Goal: Task Accomplishment & Management: Use online tool/utility

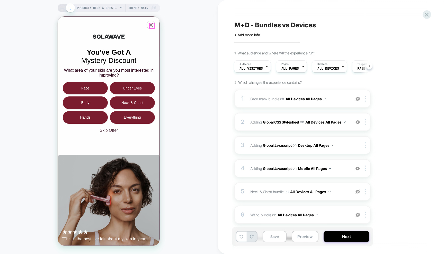
click at [152, 26] on icon "Close popup" at bounding box center [151, 25] width 5 height 5
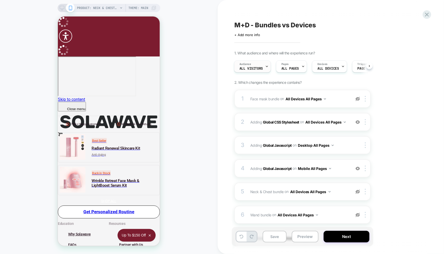
click at [263, 67] on div "Audience All Visitors" at bounding box center [252, 67] width 34 height 12
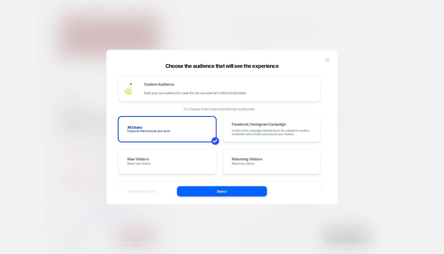
scroll to position [8, 0]
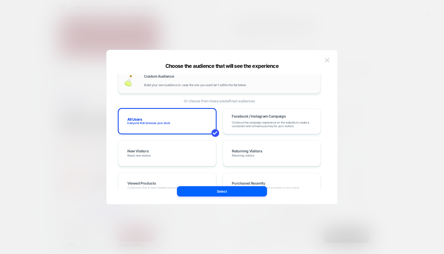
click at [240, 79] on div "Custom Audience Build your own audience in-case the one you want isn't within t…" at bounding box center [229, 80] width 171 height 12
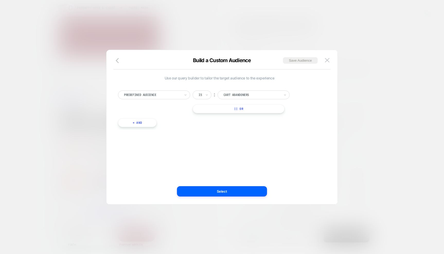
scroll to position [0, 0]
click at [183, 95] on div "Predefined Audience" at bounding box center [154, 94] width 72 height 9
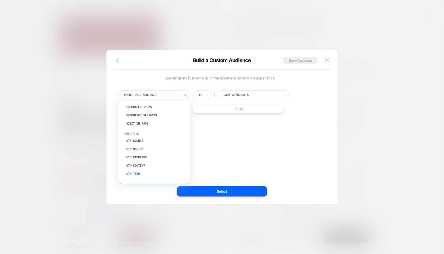
scroll to position [202, 0]
click at [139, 140] on div "UTM Source" at bounding box center [156, 138] width 67 height 8
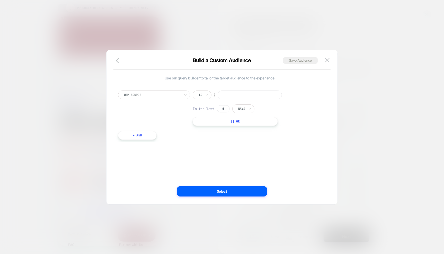
click at [237, 96] on input at bounding box center [250, 94] width 64 height 9
type input "**********"
click at [223, 108] on input "*" at bounding box center [223, 108] width 13 height 7
drag, startPoint x: 225, startPoint y: 108, endPoint x: 221, endPoint y: 108, distance: 4.1
click at [221, 108] on input "*" at bounding box center [223, 108] width 13 height 7
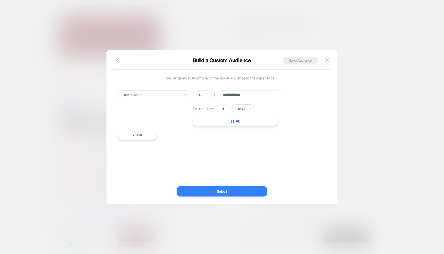
type input "*"
click at [219, 189] on button "Select" at bounding box center [222, 191] width 90 height 10
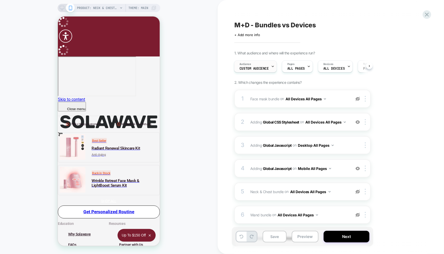
click at [269, 67] on div "Audience Custom Audience" at bounding box center [255, 67] width 40 height 12
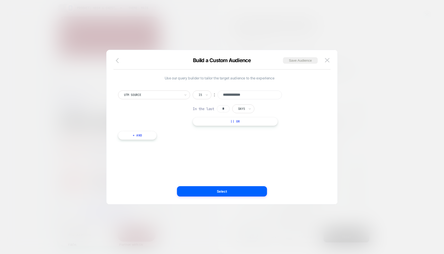
click at [119, 62] on icon "button" at bounding box center [119, 60] width 6 height 6
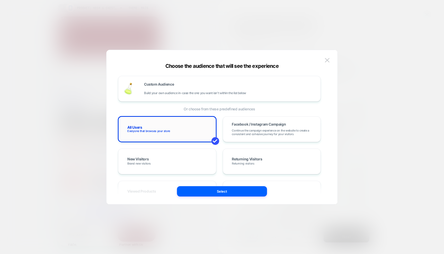
click at [178, 122] on div "All Users Everyone that browses your store" at bounding box center [168, 129] width 88 height 15
click at [206, 194] on button "Select" at bounding box center [222, 191] width 90 height 10
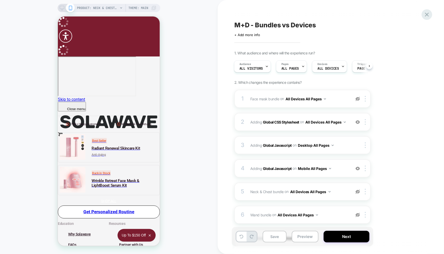
click at [429, 18] on icon at bounding box center [427, 14] width 7 height 7
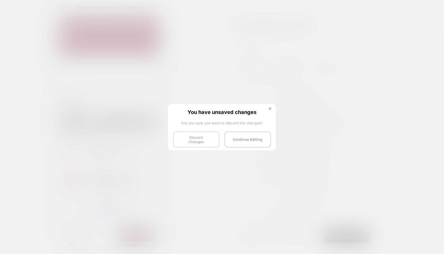
click at [192, 137] on button "Discard Changes" at bounding box center [196, 139] width 46 height 16
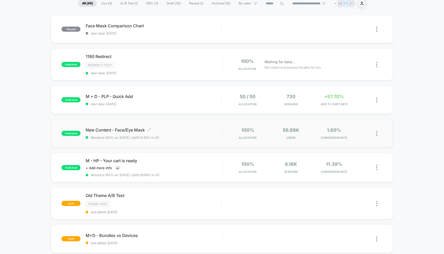
scroll to position [49, 0]
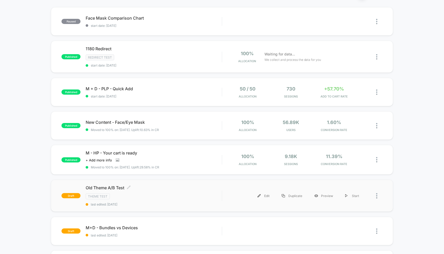
click at [162, 188] on span "Old Theme A/B Test Click to edit experience details" at bounding box center [154, 187] width 136 height 5
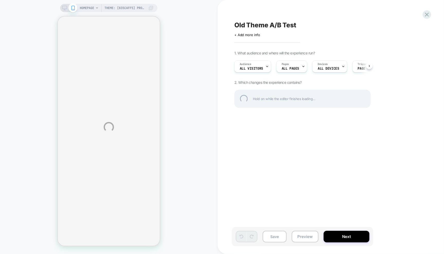
click at [262, 66] on div "Theme: [835caff5] Production - Green HOMEPAGE Theme: [835caff5] Production - Gr…" at bounding box center [222, 127] width 444 height 254
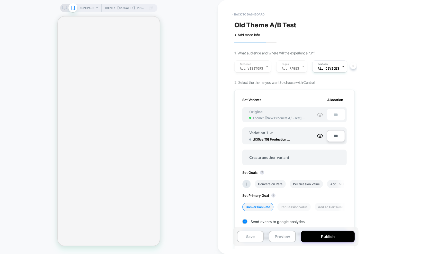
scroll to position [0, 1]
click at [260, 68] on div "Audience All Visitors Pages ALL PAGES Devices ALL DEVICES" at bounding box center [292, 66] width 120 height 17
click at [265, 65] on div "Audience All Visitors Pages ALL PAGES Devices ALL DEVICES" at bounding box center [292, 66] width 120 height 17
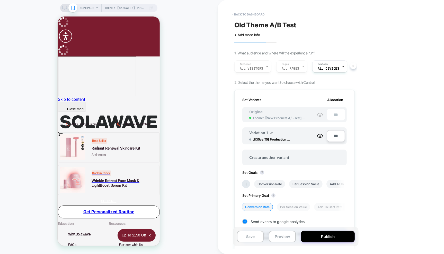
scroll to position [0, 0]
click at [261, 67] on div "Audience All Visitors Pages ALL PAGES Devices ALL DEVICES" at bounding box center [292, 66] width 120 height 17
click at [250, 236] on button "Save" at bounding box center [250, 236] width 27 height 12
click at [254, 66] on div "Audience All Visitors Pages ALL PAGES Devices ALL DEVICES" at bounding box center [292, 66] width 120 height 17
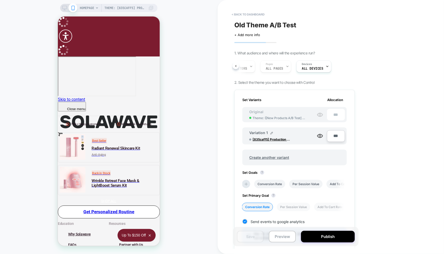
click at [250, 66] on div "Audience All Visitors Pages ALL PAGES Devices ALL DEVICES" at bounding box center [292, 66] width 120 height 17
click at [236, 66] on div "Audience All Visitors Pages ALL PAGES Devices ALL DEVICES" at bounding box center [292, 66] width 120 height 17
click at [252, 67] on div "Audience All Visitors Pages ALL PAGES Devices ALL DEVICES" at bounding box center [292, 66] width 120 height 17
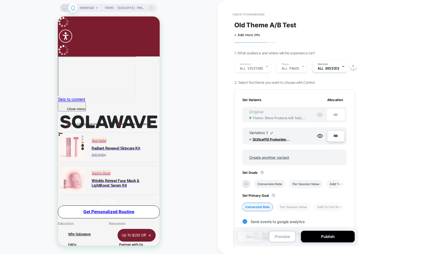
click at [252, 67] on div "Audience All Visitors Pages ALL PAGES Devices ALL DEVICES" at bounding box center [292, 66] width 120 height 17
click at [257, 66] on div "Audience All Visitors Pages ALL PAGES Devices ALL DEVICES" at bounding box center [292, 66] width 120 height 17
click at [256, 41] on div "Old Theme A/B Test Click to edit experience details + Add more info 1. What aud…" at bounding box center [295, 126] width 126 height 243
click at [244, 14] on button "< back to dashboard" at bounding box center [248, 14] width 38 height 8
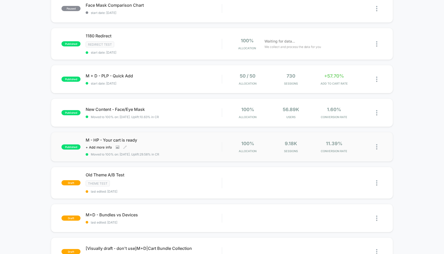
scroll to position [70, 0]
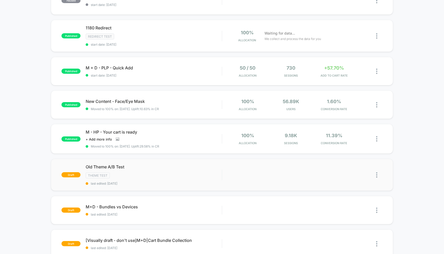
click at [376, 172] on img at bounding box center [376, 174] width 1 height 5
click at [346, 150] on div "Edit" at bounding box center [350, 150] width 46 height 12
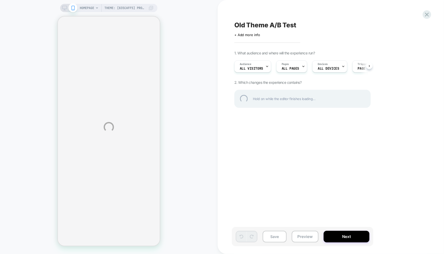
click at [258, 67] on div "Theme: [835caff5] Production - Green HOMEPAGE Theme: [835caff5] Production - Gr…" at bounding box center [222, 127] width 444 height 254
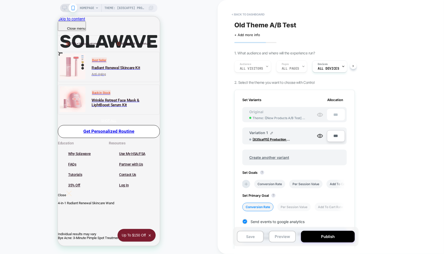
scroll to position [0, 1]
click at [266, 67] on div "Audience All Visitors Pages ALL PAGES Devices ALL DEVICES" at bounding box center [292, 66] width 120 height 17
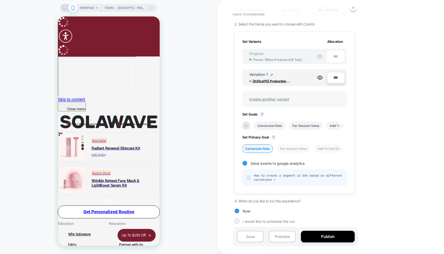
scroll to position [0, 0]
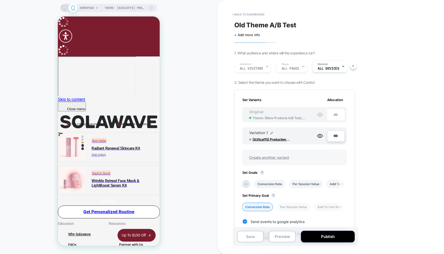
click at [277, 154] on span "Create another variant" at bounding box center [269, 157] width 50 height 12
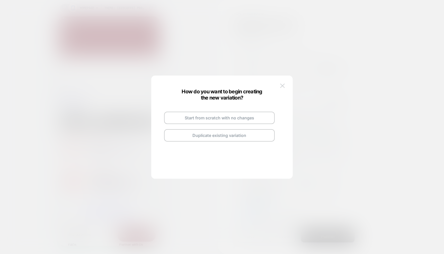
click at [281, 85] on img at bounding box center [282, 85] width 5 height 4
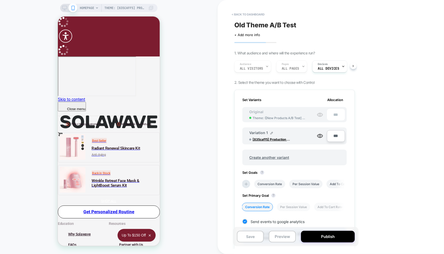
click at [333, 134] on input "***" at bounding box center [336, 136] width 18 height 12
type input "***"
type input "**"
type input "***"
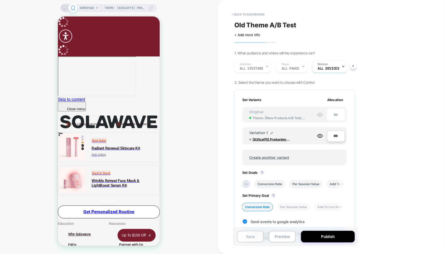
click at [256, 237] on button "Save" at bounding box center [250, 236] width 27 height 12
click at [256, 66] on div "Audience All Visitors Pages ALL PAGES Devices ALL DEVICES" at bounding box center [292, 66] width 120 height 17
click at [317, 69] on span "ALL DEVICES" at bounding box center [312, 69] width 21 height 4
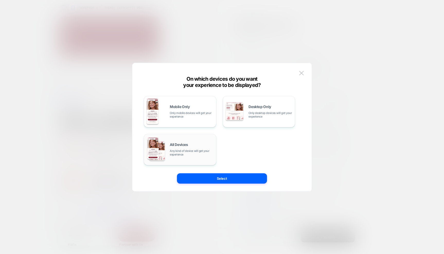
click at [179, 157] on div "All Devices Any kind of device will get your experience" at bounding box center [180, 149] width 67 height 26
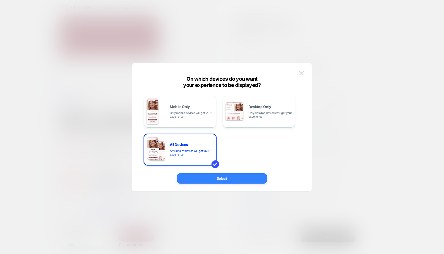
click at [219, 177] on button "Select" at bounding box center [222, 178] width 90 height 10
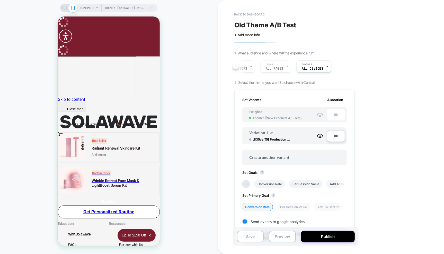
scroll to position [0, 0]
click at [267, 67] on div "Audience All Visitors Pages ALL PAGES Devices ALL DEVICES" at bounding box center [292, 66] width 120 height 17
click at [257, 67] on div "Audience All Visitors Pages ALL PAGES Devices ALL DEVICES" at bounding box center [292, 66] width 120 height 17
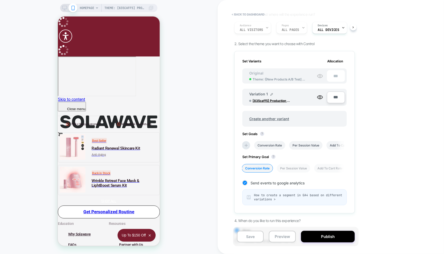
scroll to position [58, 0]
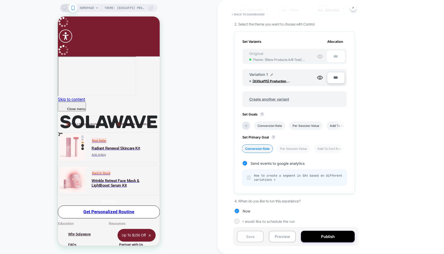
click at [247, 238] on button "Save" at bounding box center [250, 236] width 27 height 12
click at [282, 238] on button "Preview" at bounding box center [282, 236] width 27 height 12
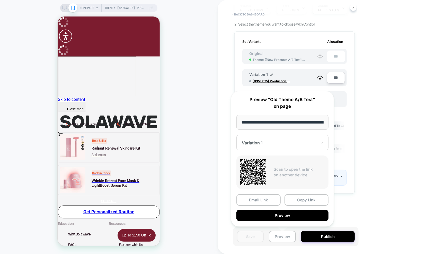
scroll to position [0, 43]
click at [302, 201] on button "Copy Link" at bounding box center [307, 200] width 44 height 12
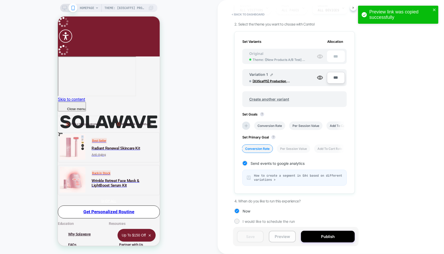
click at [280, 241] on button "Preview" at bounding box center [282, 236] width 27 height 12
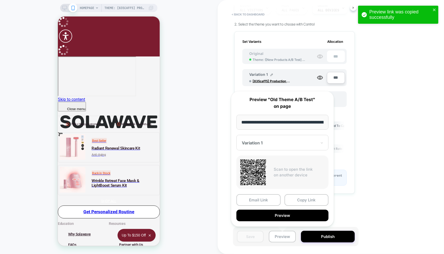
scroll to position [0, 43]
click at [296, 218] on button "Preview" at bounding box center [283, 215] width 92 height 12
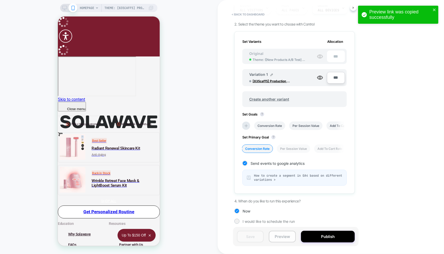
click at [288, 235] on button "Preview" at bounding box center [282, 236] width 27 height 12
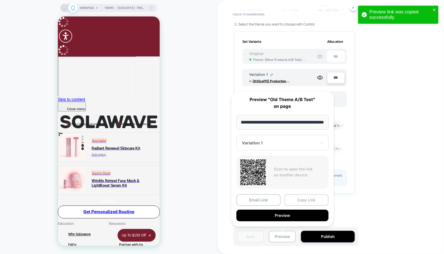
click at [303, 201] on button "Copy Link" at bounding box center [307, 200] width 44 height 12
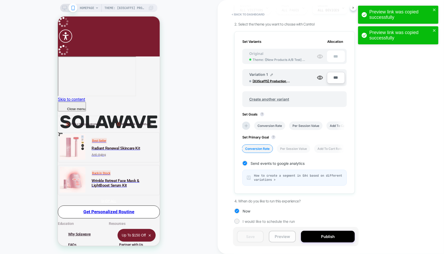
click at [281, 241] on button "Preview" at bounding box center [282, 236] width 27 height 12
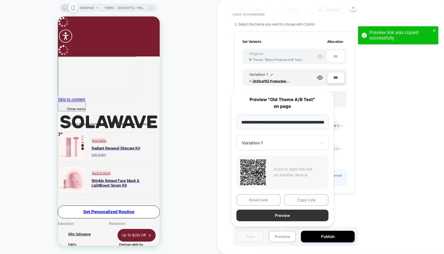
click at [302, 216] on button "Preview" at bounding box center [283, 215] width 92 height 12
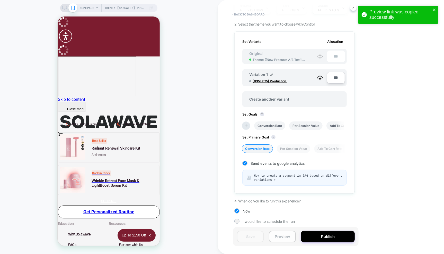
click at [282, 232] on button "Preview" at bounding box center [282, 236] width 27 height 12
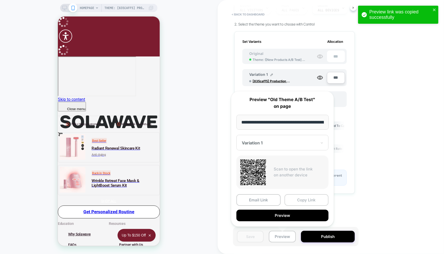
click at [307, 198] on button "Copy Link" at bounding box center [307, 200] width 44 height 12
